Goal: Register for event/course

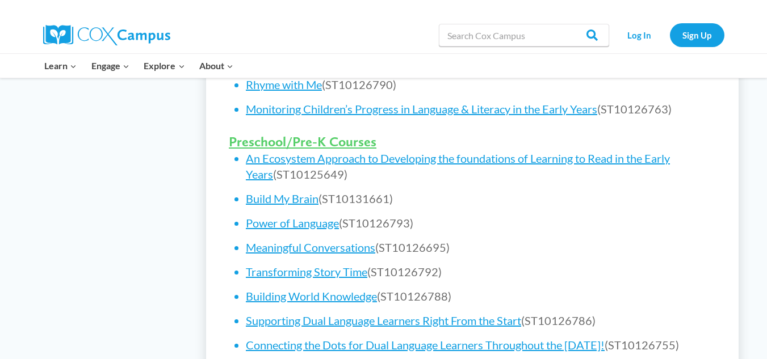
scroll to position [683, 0]
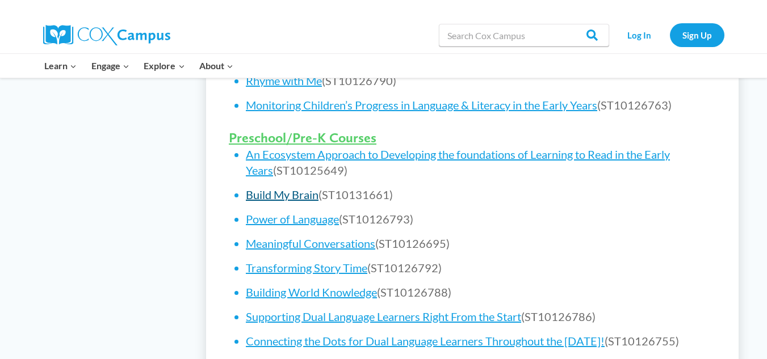
click at [278, 193] on link "Build My Brain" at bounding box center [282, 195] width 73 height 14
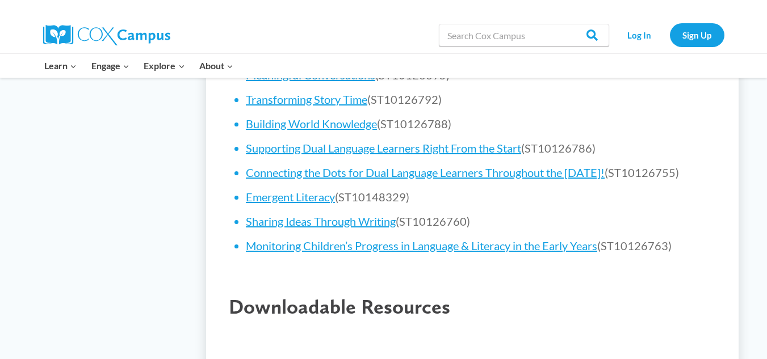
scroll to position [856, 0]
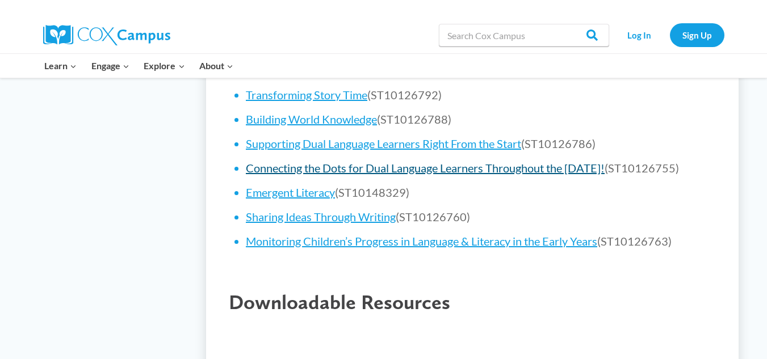
click at [521, 173] on link "Connecting the Dots for Dual Language Learners Throughout the [DATE]!" at bounding box center [425, 168] width 359 height 14
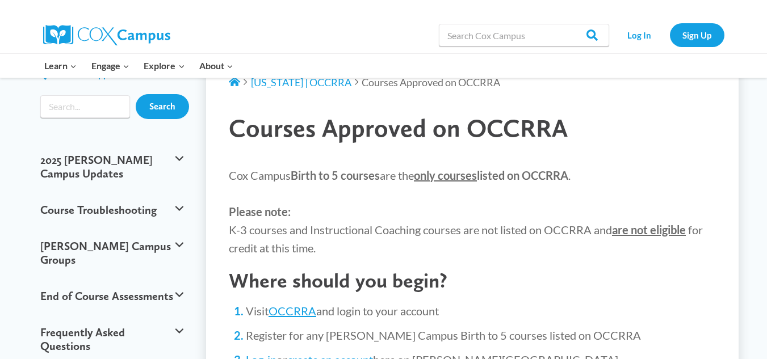
scroll to position [45, 0]
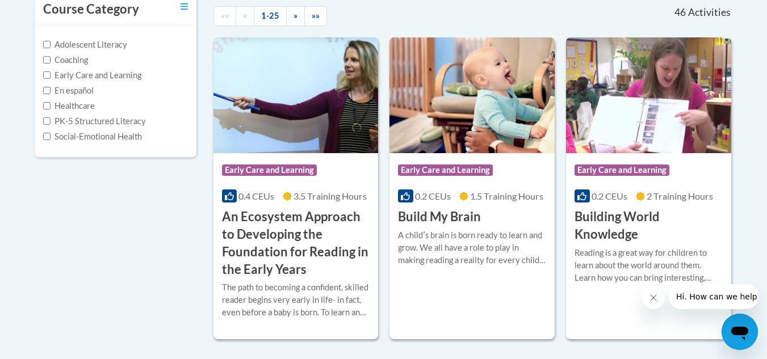
scroll to position [256, 0]
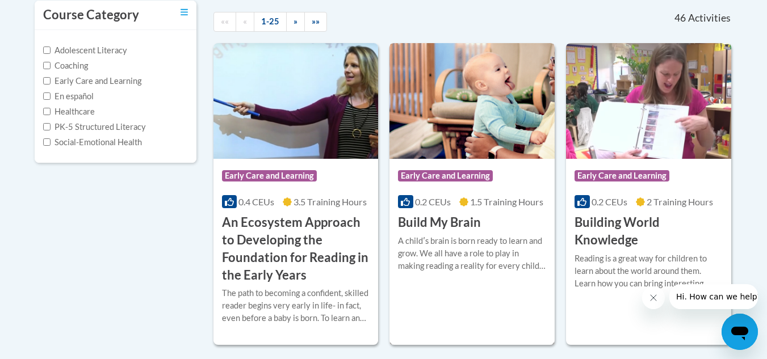
click at [441, 221] on h3 "Build My Brain" at bounding box center [439, 223] width 83 height 18
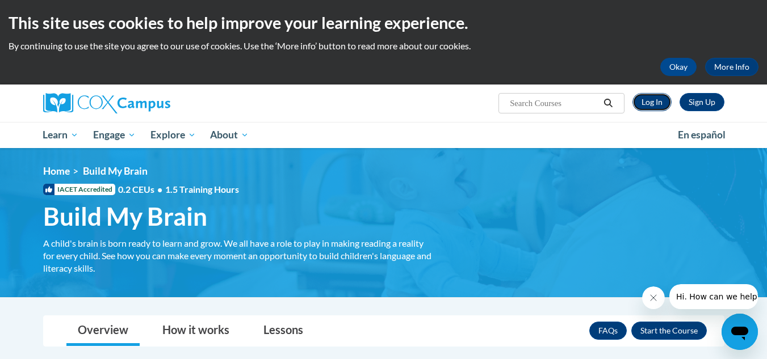
click at [658, 106] on link "Log In" at bounding box center [652, 102] width 39 height 18
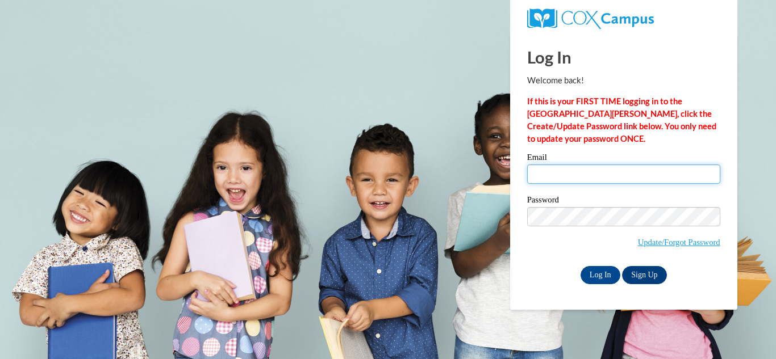
click at [549, 172] on input "Email" at bounding box center [623, 174] width 193 height 19
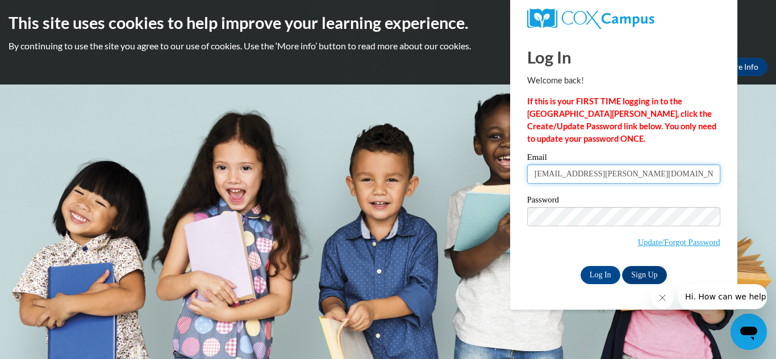
type input "alyda.morales@yahoo.com"
click at [580, 266] on input "Log In" at bounding box center [600, 275] width 40 height 18
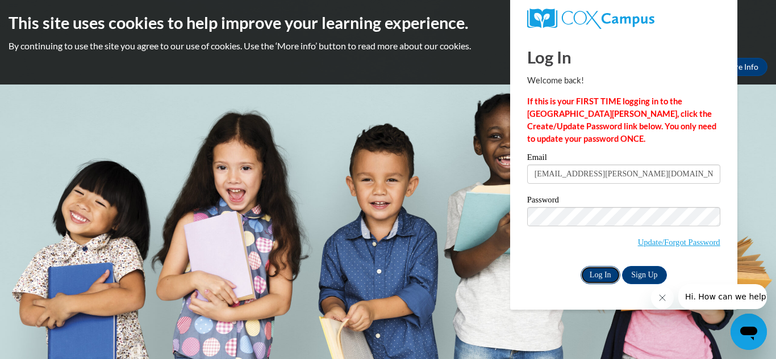
click at [595, 277] on input "Log In" at bounding box center [600, 275] width 40 height 18
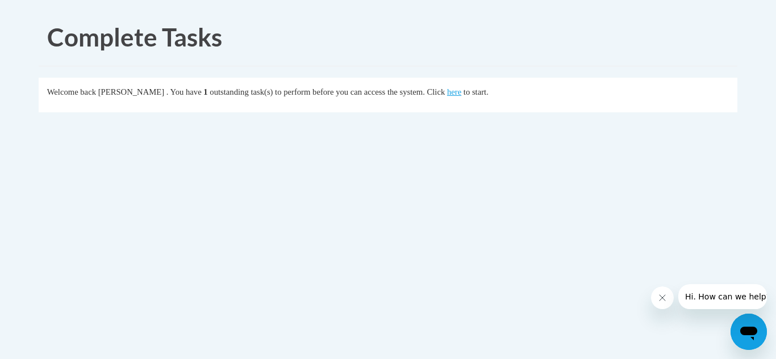
click at [475, 86] on div "Welcome back Alyda Morales . You have 1 outstanding task(s) to perform before y…" at bounding box center [388, 92] width 682 height 12
click at [461, 94] on link "here" at bounding box center [454, 91] width 14 height 9
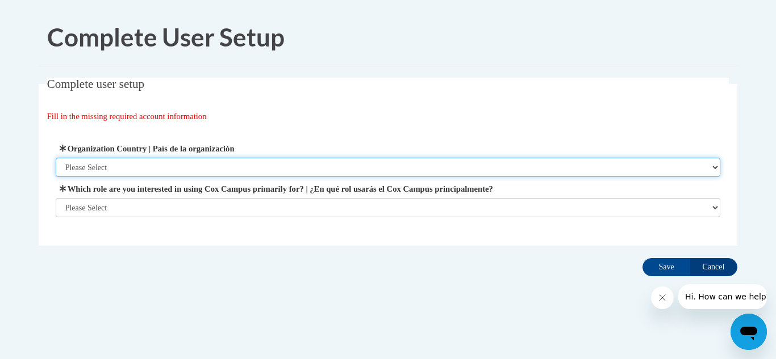
click at [198, 164] on select "Please Select United States | Estados Unidos Outside of the United States | Fue…" at bounding box center [388, 167] width 665 height 19
select select "ad49bcad-a171-4b2e-b99c-48b446064914"
click at [56, 158] on select "Please Select United States | Estados Unidos Outside of the United States | Fue…" at bounding box center [388, 167] width 665 height 19
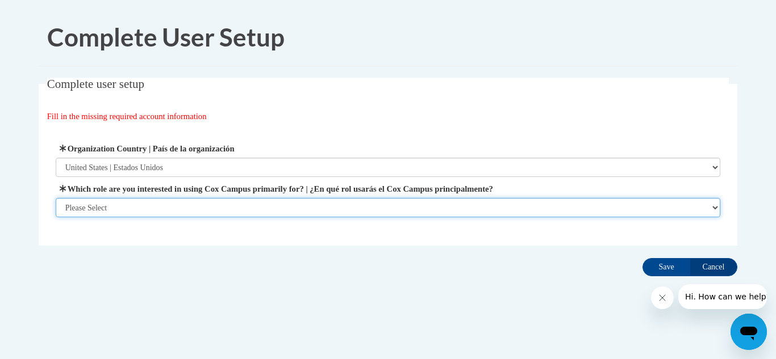
click at [158, 211] on select "Please Select College/University | Colegio/Universidad Community/Nonprofit Part…" at bounding box center [388, 207] width 665 height 19
select select "fbf2d438-af2f-41f8-98f1-81c410e29de3"
click at [56, 218] on select "Please Select College/University | Colegio/Universidad Community/Nonprofit Part…" at bounding box center [388, 207] width 665 height 19
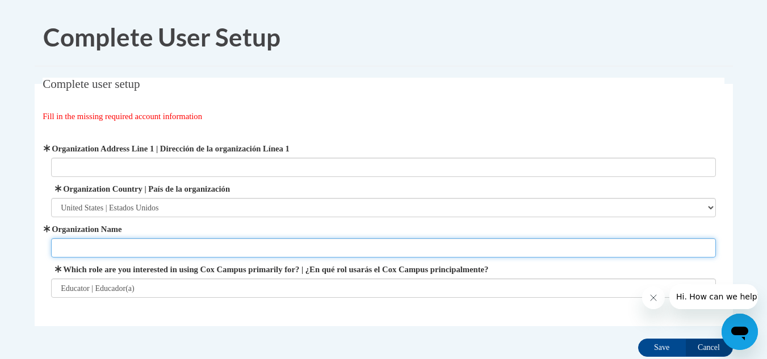
click at [322, 250] on input "Organization Name" at bounding box center [383, 248] width 665 height 19
type input "Eagles Christian Preschool"
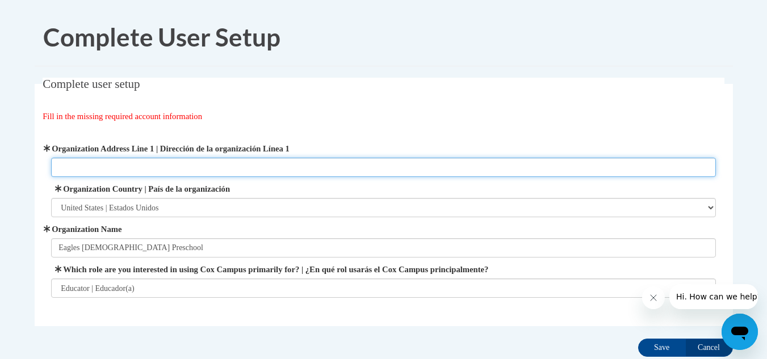
click at [239, 166] on input "Organization Address Line 1 | Dirección de la organización Línea 1" at bounding box center [383, 167] width 665 height 19
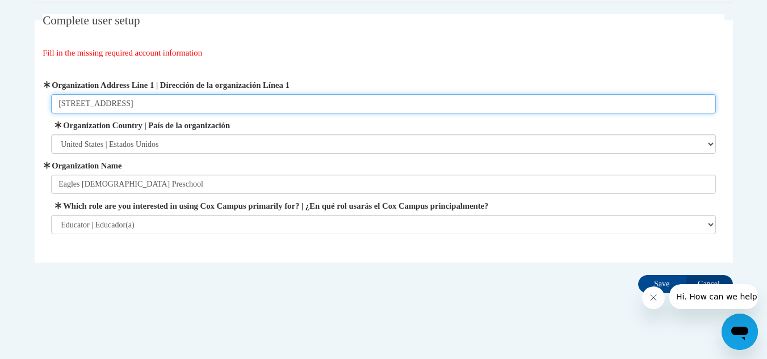
scroll to position [78, 0]
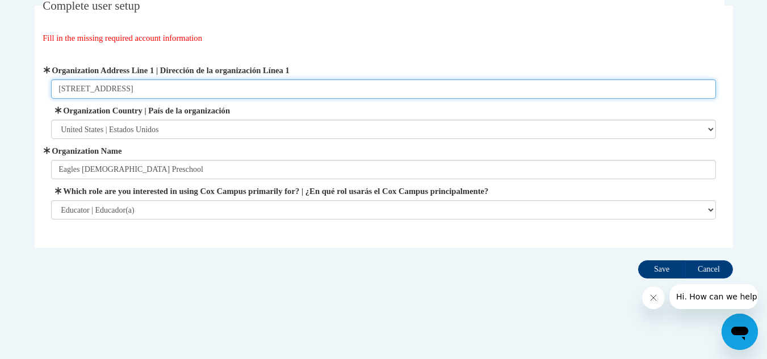
type input "2733 Market street"
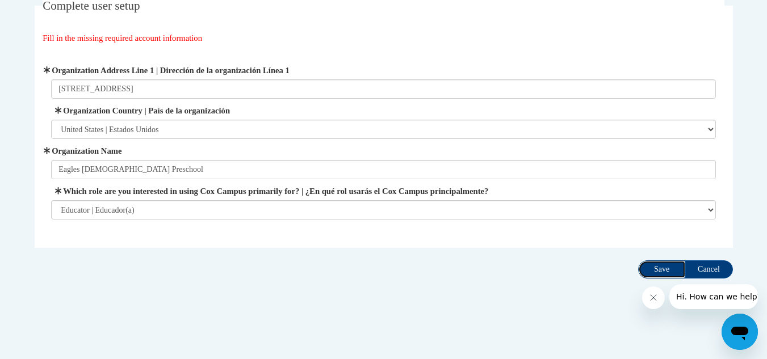
click at [662, 268] on input "Save" at bounding box center [662, 270] width 48 height 18
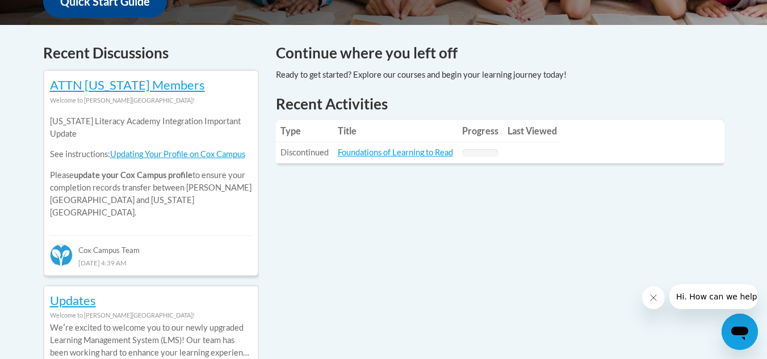
scroll to position [461, 0]
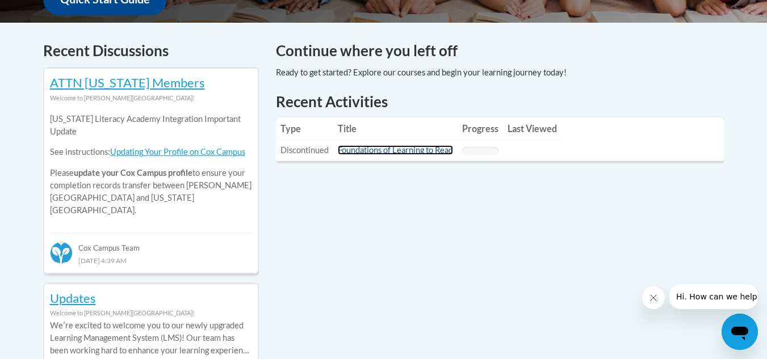
click at [405, 150] on link "Foundations of Learning to Read" at bounding box center [395, 150] width 115 height 10
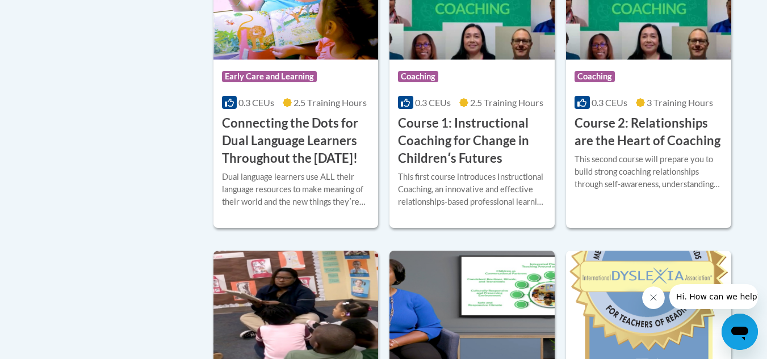
scroll to position [685, 0]
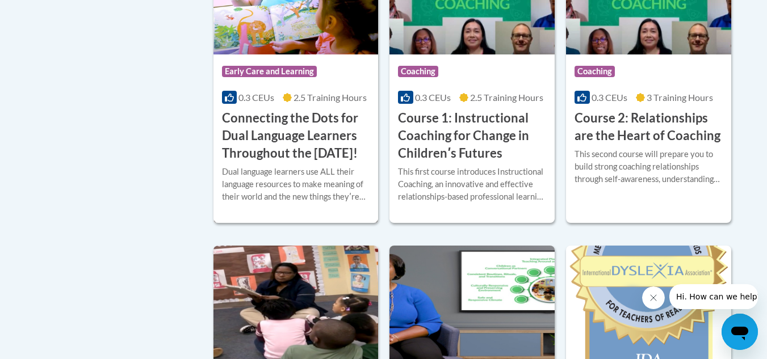
click at [301, 148] on h3 "Connecting the Dots for Dual Language Learners Throughout the [DATE]!" at bounding box center [296, 136] width 148 height 52
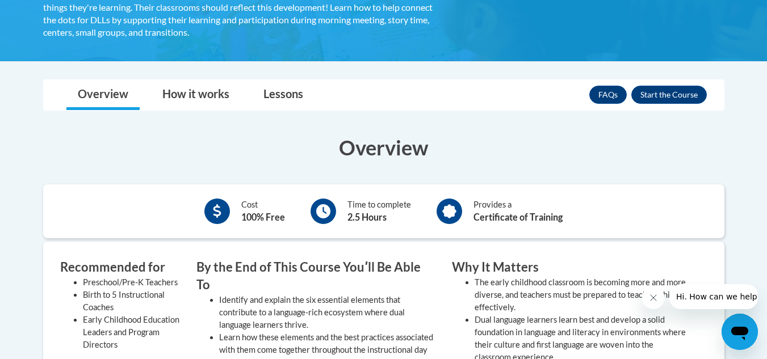
scroll to position [311, 0]
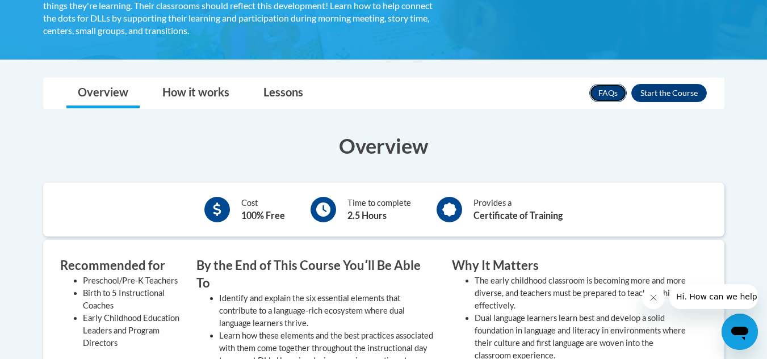
click at [606, 96] on link "FAQs" at bounding box center [607, 93] width 37 height 18
click at [680, 90] on button "Enroll" at bounding box center [669, 93] width 76 height 18
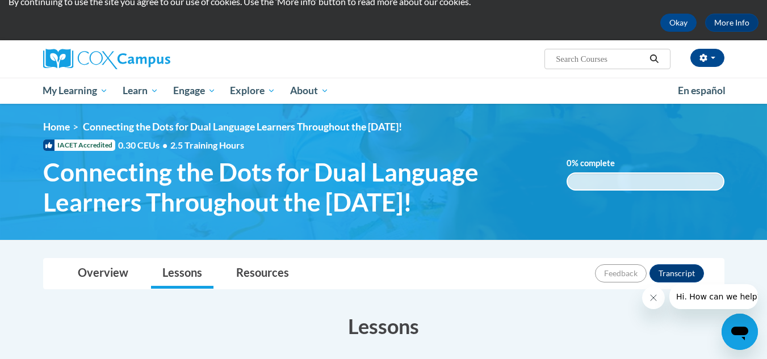
scroll to position [47, 0]
